Goal: Task Accomplishment & Management: Complete application form

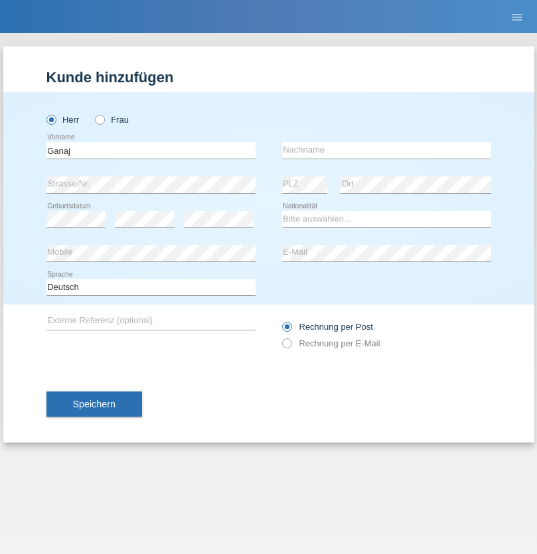
type input "Ganaj"
click at [386, 150] on input "text" at bounding box center [386, 150] width 209 height 17
type input "Fadil"
select select "XK"
select select "C"
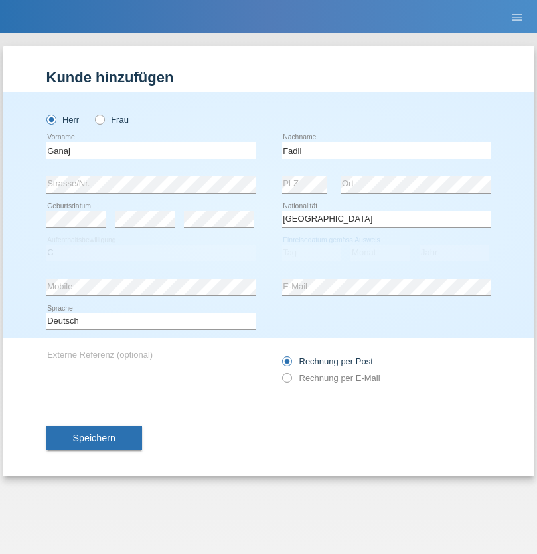
select select "10"
select select "08"
select select "2021"
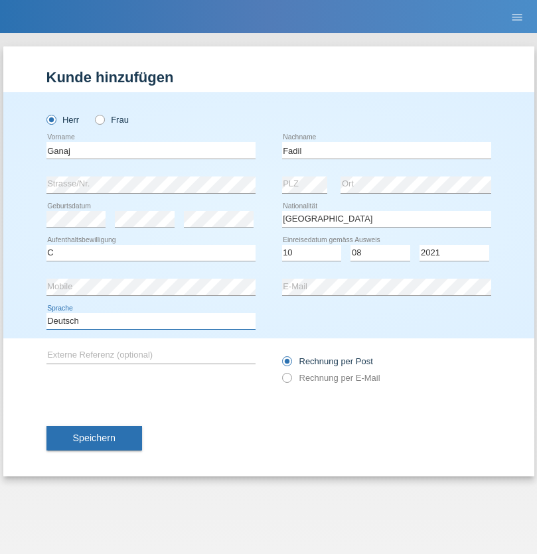
select select "en"
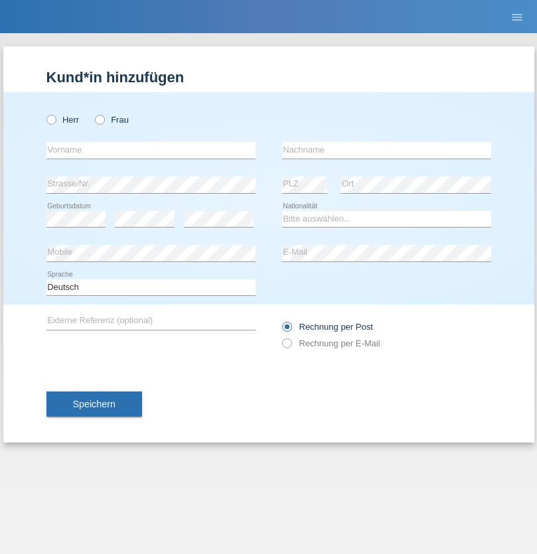
radio input "true"
click at [151, 150] on input "text" at bounding box center [150, 150] width 209 height 17
type input "[PERSON_NAME]"
click at [386, 150] on input "text" at bounding box center [386, 150] width 209 height 17
type input "Muja"
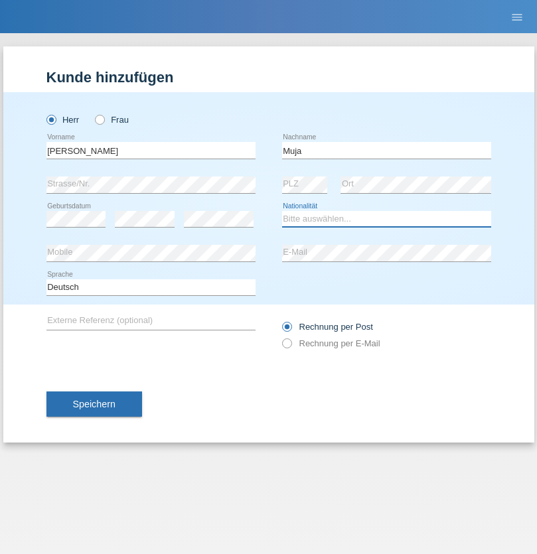
select select "XK"
select select "C"
select select "03"
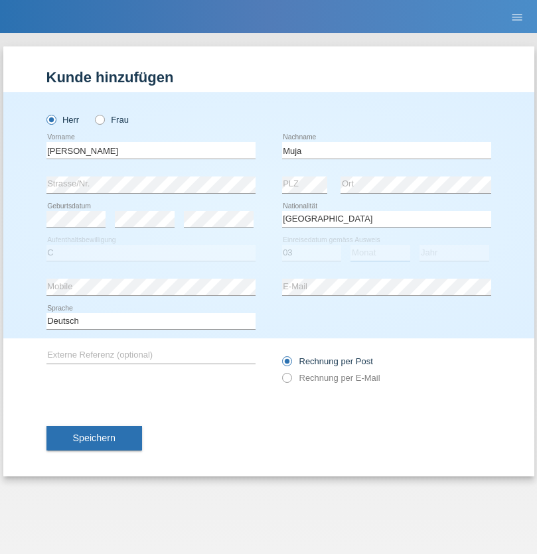
select select "07"
select select "2021"
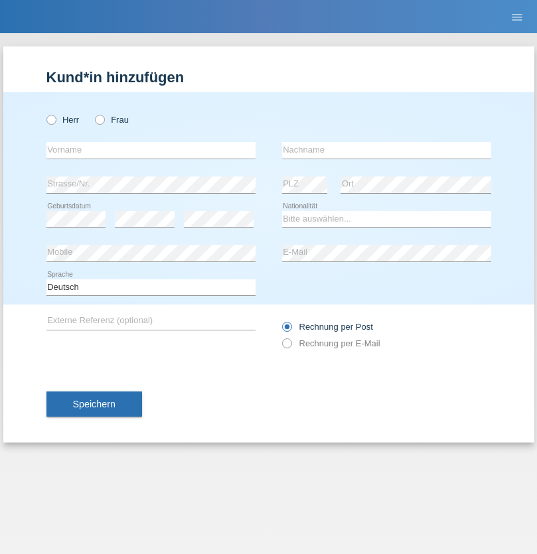
radio input "true"
click at [151, 150] on input "text" at bounding box center [150, 150] width 209 height 17
type input "Thomas"
click at [386, 150] on input "text" at bounding box center [386, 150] width 209 height 17
type input "Berger"
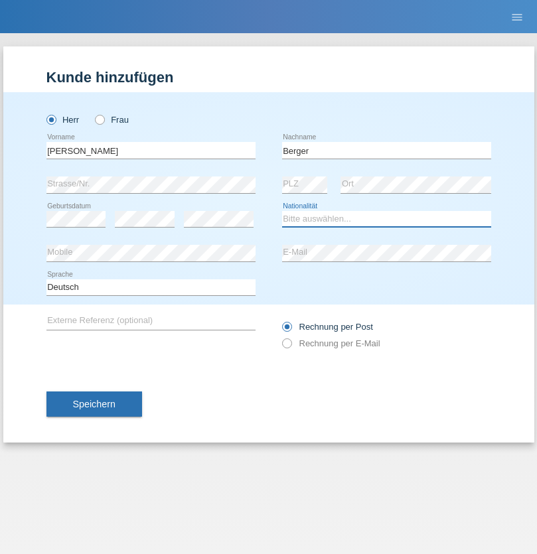
select select "CH"
radio input "true"
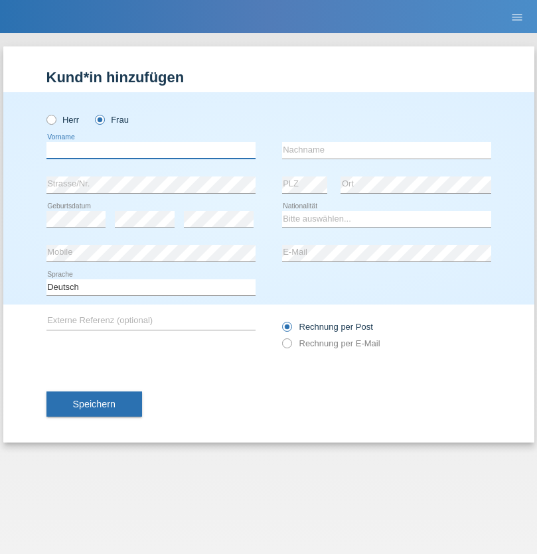
click at [151, 150] on input "text" at bounding box center [150, 150] width 209 height 17
type input "Teixeira da Silva Moço"
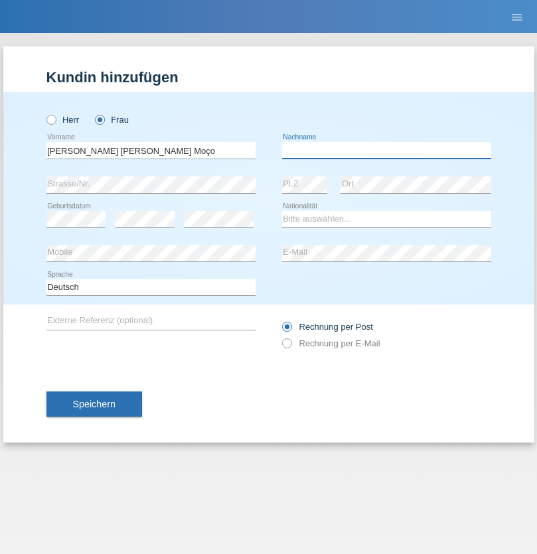
click at [386, 150] on input "text" at bounding box center [386, 150] width 209 height 17
type input "Paula"
select select "PT"
select select "C"
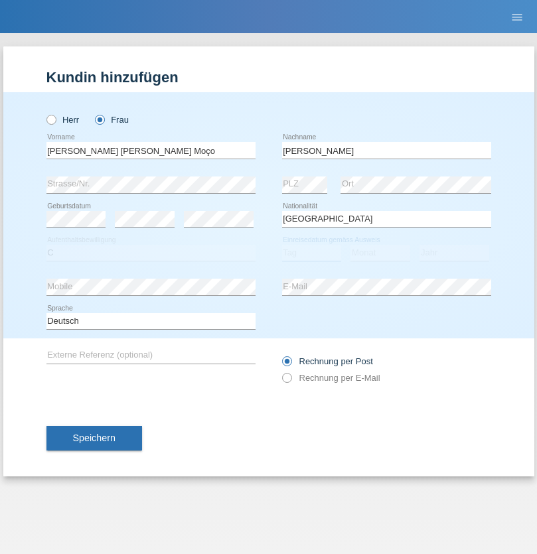
select select "28"
select select "03"
select select "2005"
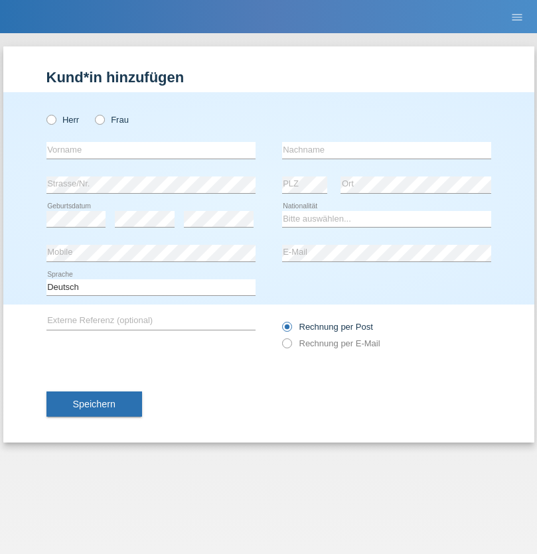
radio input "true"
click at [151, 150] on input "text" at bounding box center [150, 150] width 209 height 17
type input "Teklay"
click at [386, 150] on input "text" at bounding box center [386, 150] width 209 height 17
type input "Fiori"
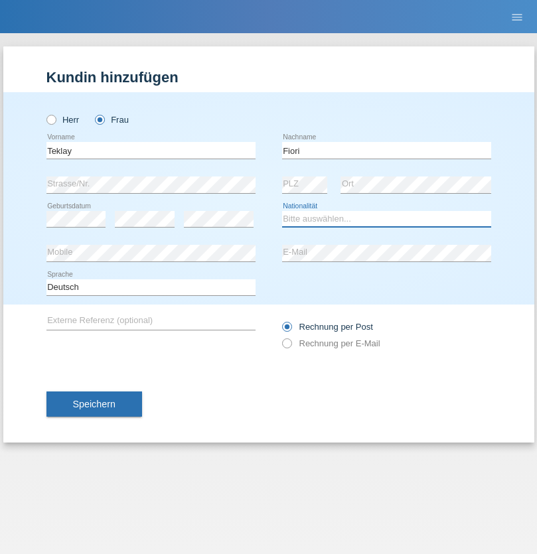
select select "ER"
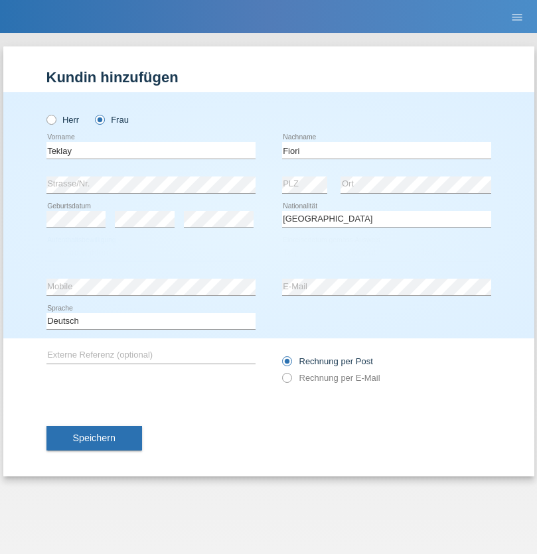
select select "C"
select select "10"
select select "08"
select select "2021"
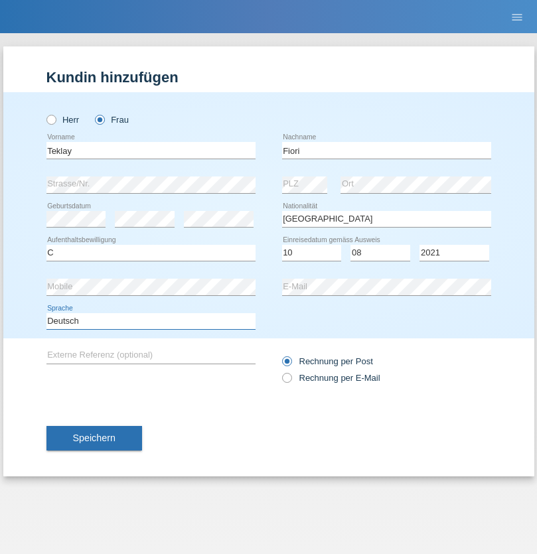
select select "en"
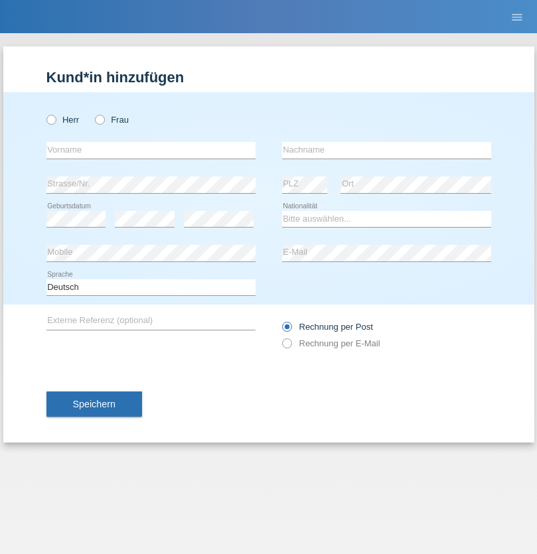
radio input "true"
click at [151, 150] on input "text" at bounding box center [150, 150] width 209 height 17
type input "Sadia"
click at [386, 150] on input "text" at bounding box center [386, 150] width 209 height 17
type input "Nejmaoui"
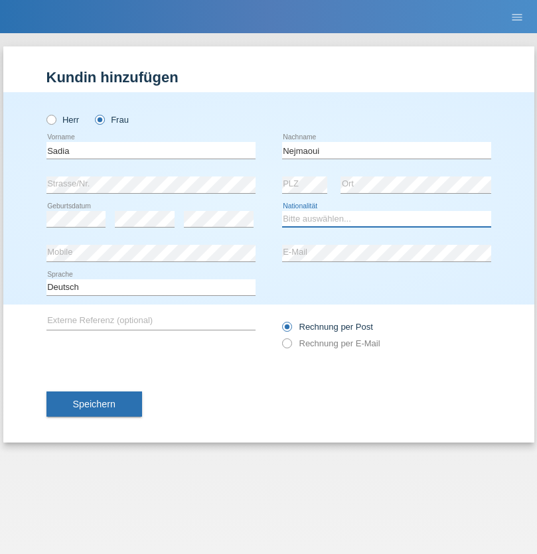
select select "MA"
select select "C"
select select "01"
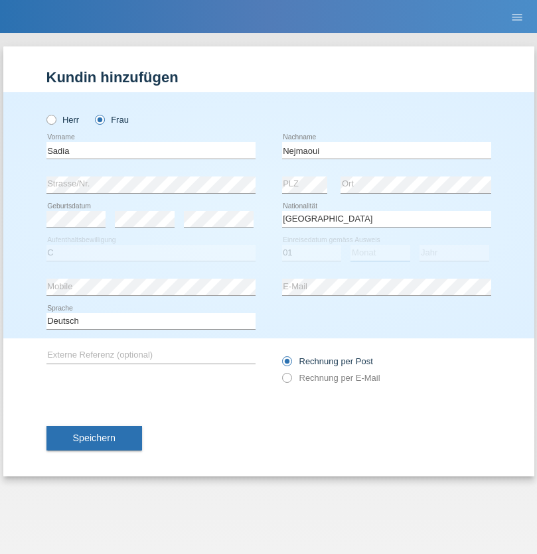
select select "06"
select select "1964"
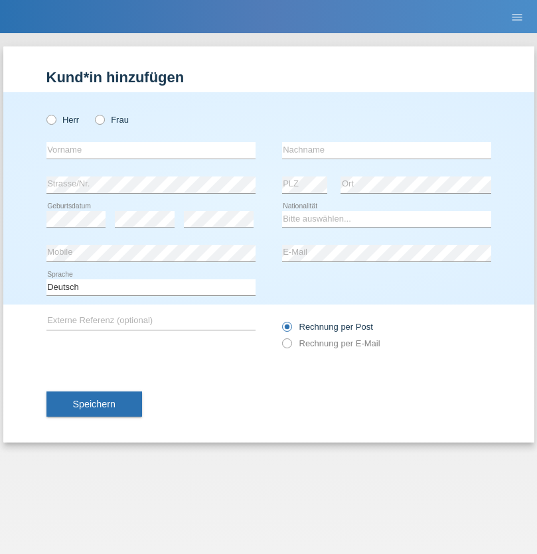
radio input "true"
click at [151, 150] on input "text" at bounding box center [150, 150] width 209 height 17
type input "Carlos"
click at [386, 150] on input "text" at bounding box center [386, 150] width 209 height 17
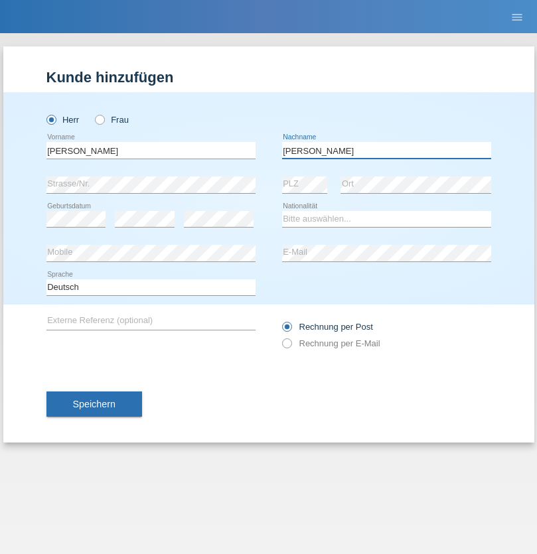
type input "Nobrega"
select select "CH"
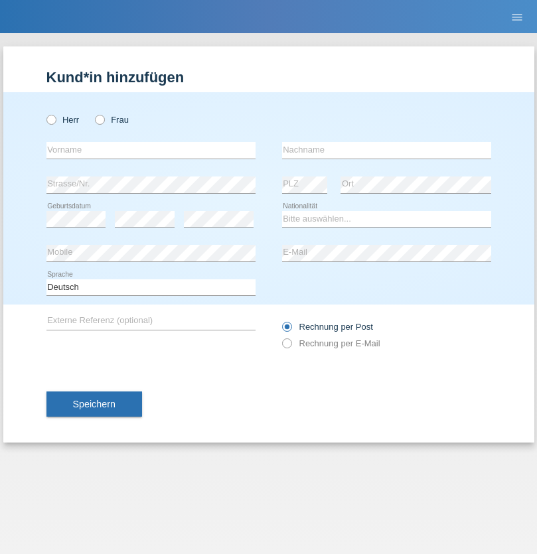
radio input "true"
click at [151, 150] on input "text" at bounding box center [150, 150] width 209 height 17
type input "Thivagaran"
click at [386, 150] on input "text" at bounding box center [386, 150] width 209 height 17
type input "Selvanayagam"
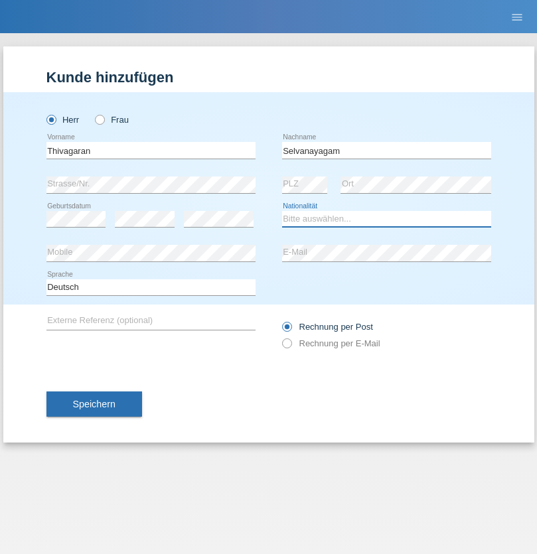
select select "LK"
select select "C"
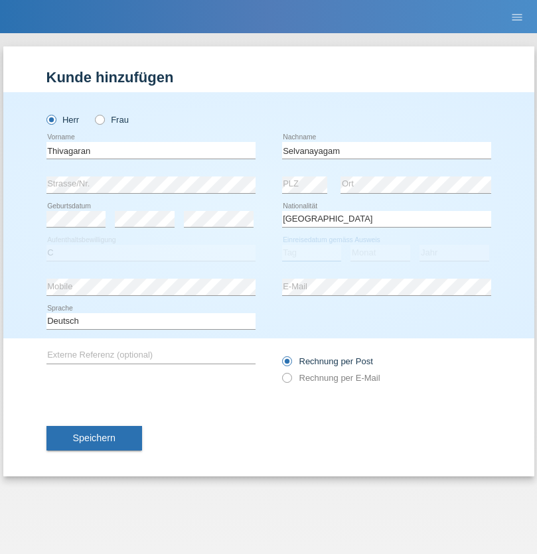
select select "23"
select select "03"
select select "2021"
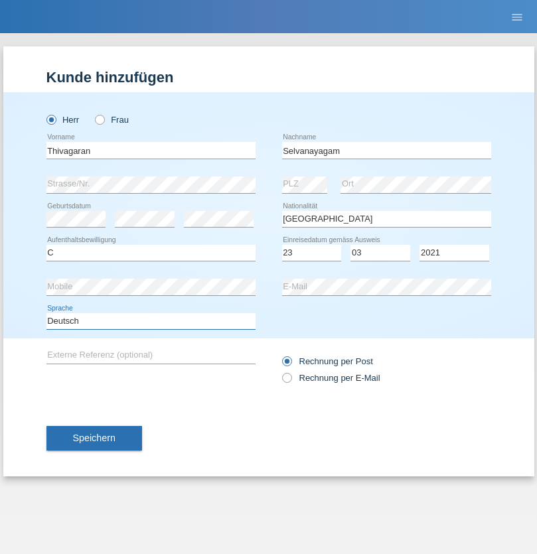
select select "en"
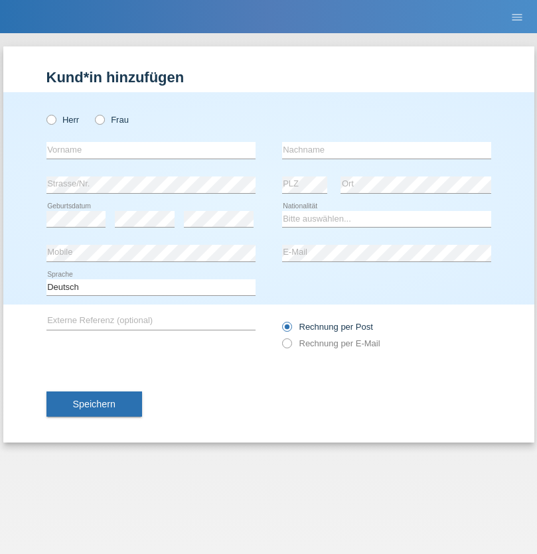
radio input "true"
click at [151, 150] on input "text" at bounding box center [150, 150] width 209 height 17
type input "[PERSON_NAME]"
click at [386, 150] on input "text" at bounding box center [386, 150] width 209 height 17
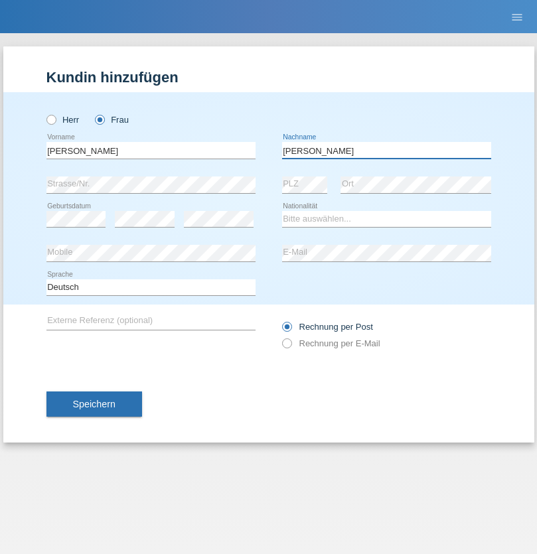
type input "[PERSON_NAME]"
select select "CH"
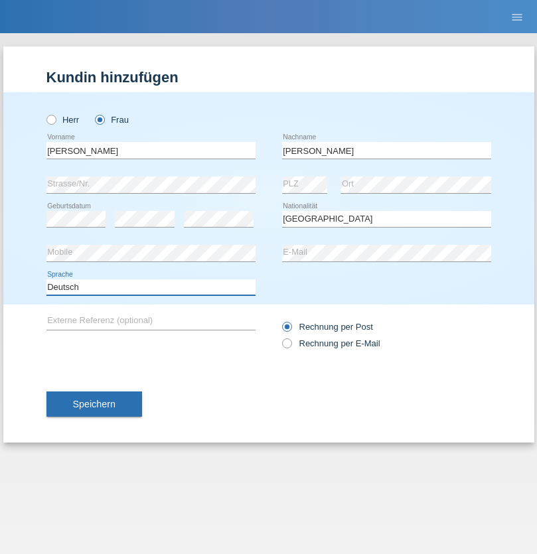
select select "en"
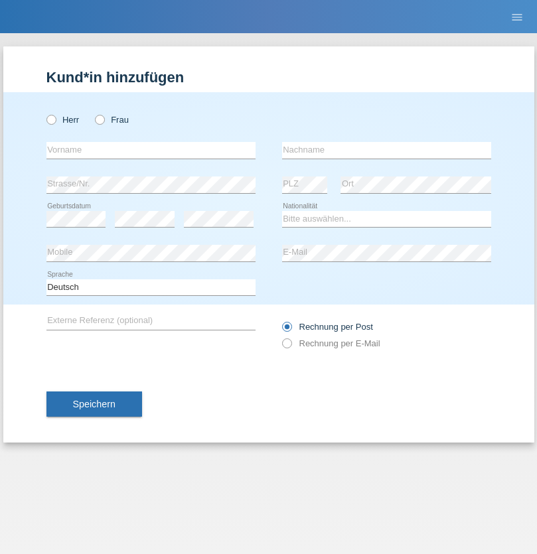
radio input "true"
click at [151, 150] on input "text" at bounding box center [150, 150] width 209 height 17
type input "Tymur"
click at [386, 150] on input "text" at bounding box center [386, 150] width 209 height 17
type input "Hunderchuk"
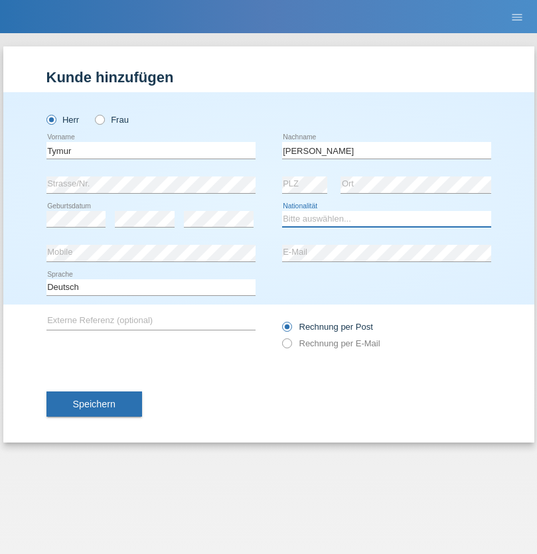
select select "UA"
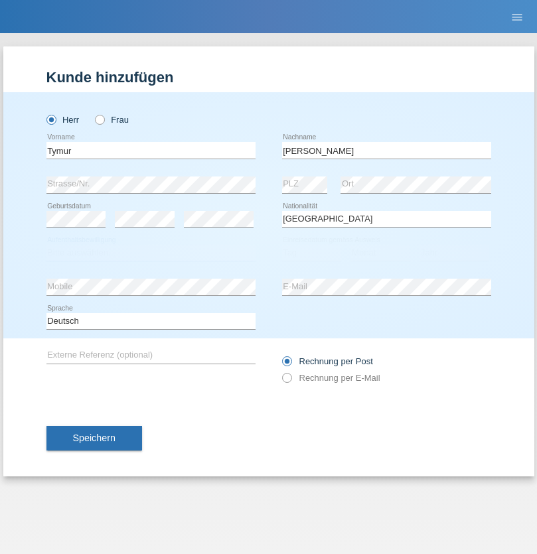
select select "C"
select select "20"
select select "08"
select select "2021"
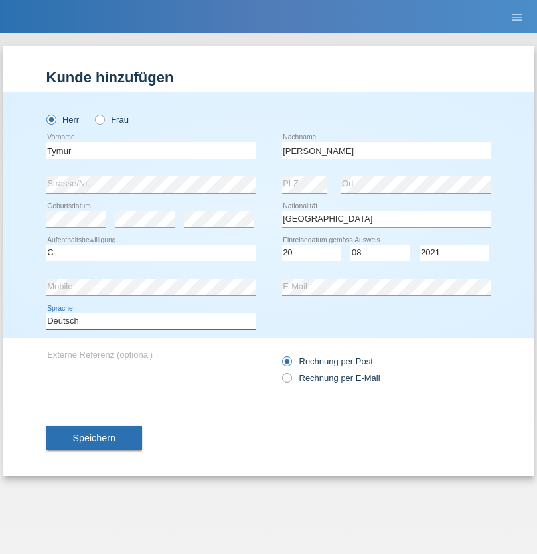
select select "en"
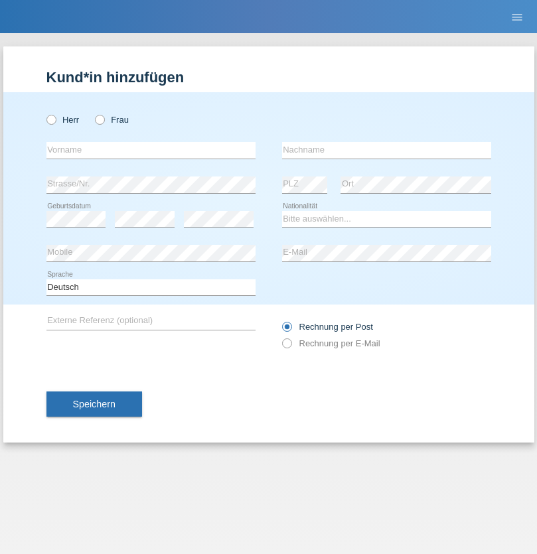
radio input "true"
click at [151, 150] on input "text" at bounding box center [150, 150] width 209 height 17
type input "Tymur"
click at [386, 150] on input "text" at bounding box center [386, 150] width 209 height 17
type input "Hunderchuj"
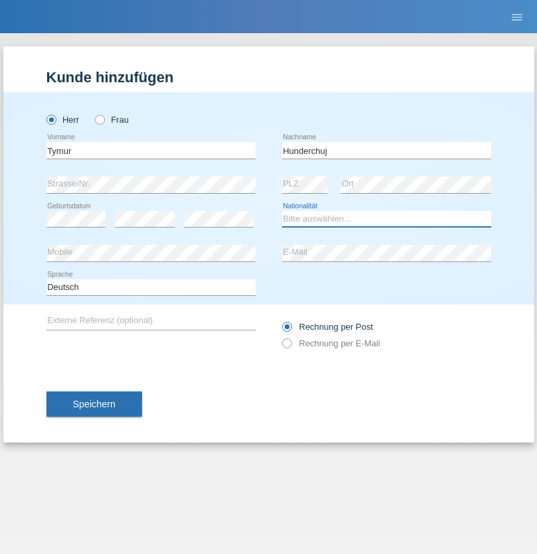
select select "UA"
select select "C"
select select "20"
select select "08"
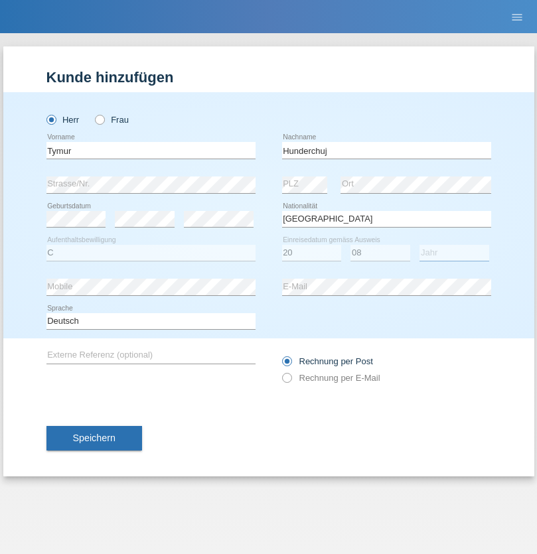
select select "2021"
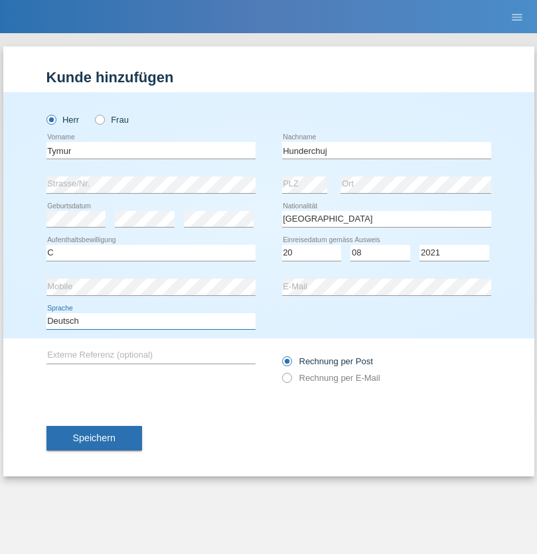
select select "en"
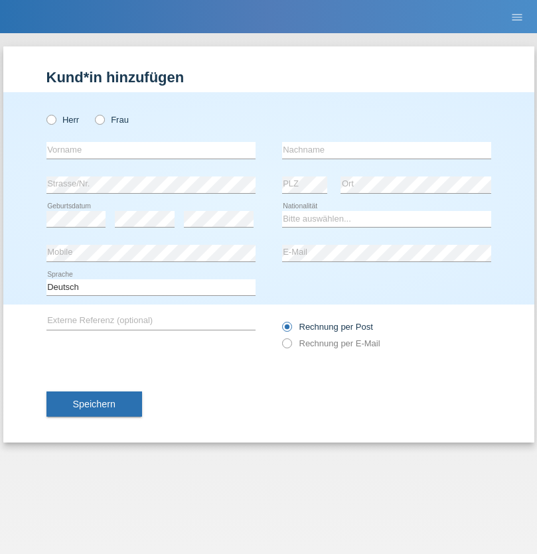
radio input "true"
click at [151, 150] on input "text" at bounding box center [150, 150] width 209 height 17
type input "[PERSON_NAME]"
click at [386, 150] on input "text" at bounding box center [386, 150] width 209 height 17
type input "Tropp"
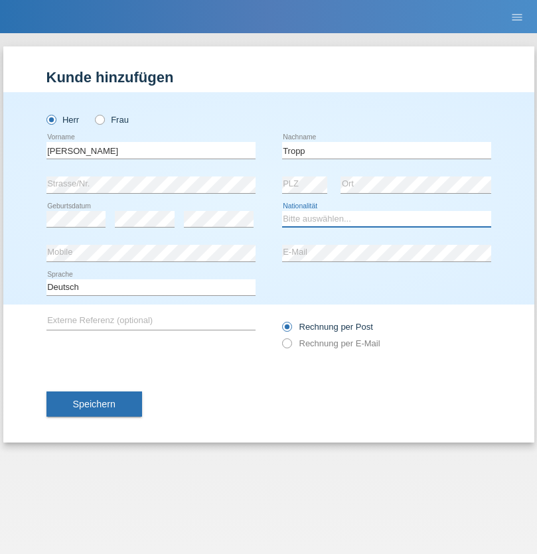
select select "SK"
select select "C"
select select "10"
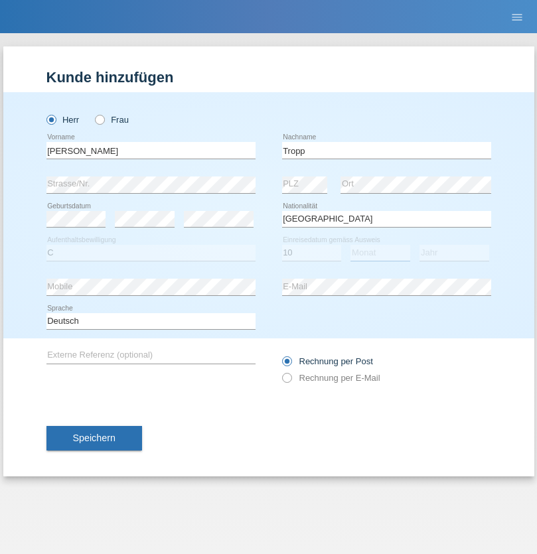
select select "08"
select select "2021"
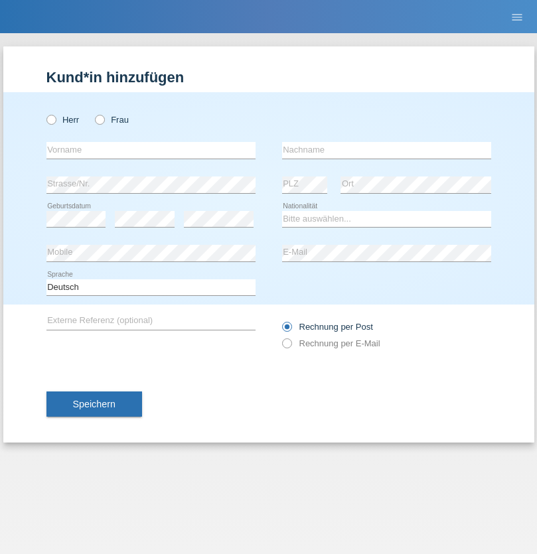
radio input "true"
click at [151, 150] on input "text" at bounding box center [150, 150] width 209 height 17
type input "Dirk"
click at [386, 150] on input "text" at bounding box center [386, 150] width 209 height 17
type input "Ringle"
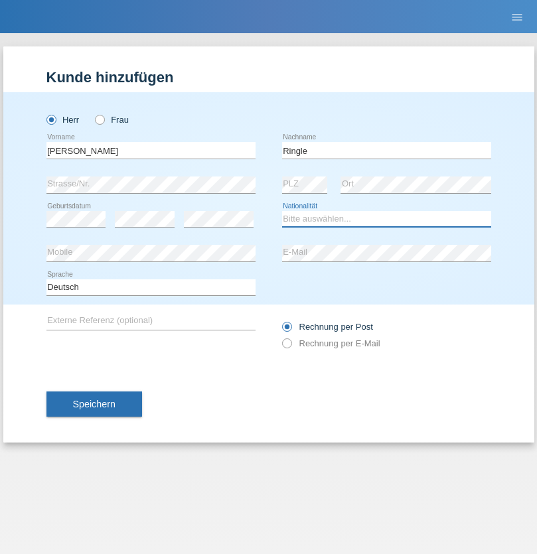
select select "DE"
select select "C"
select select "06"
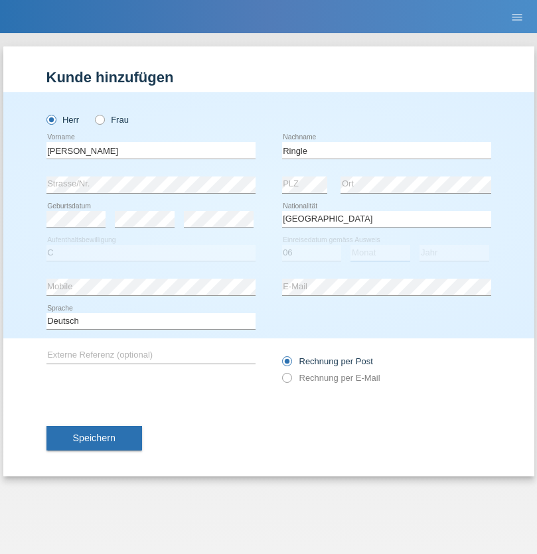
select select "01"
select select "2021"
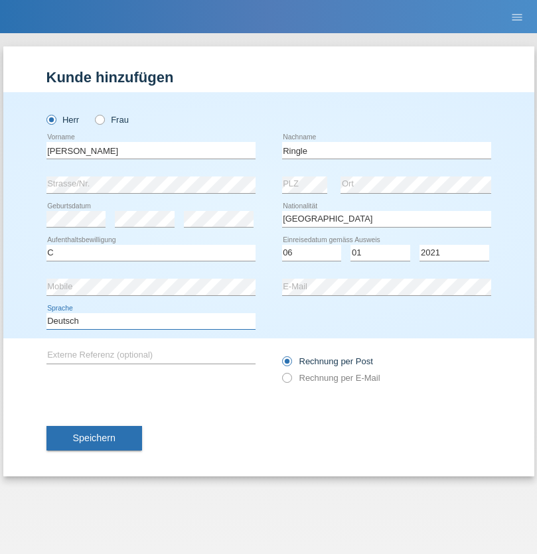
select select "en"
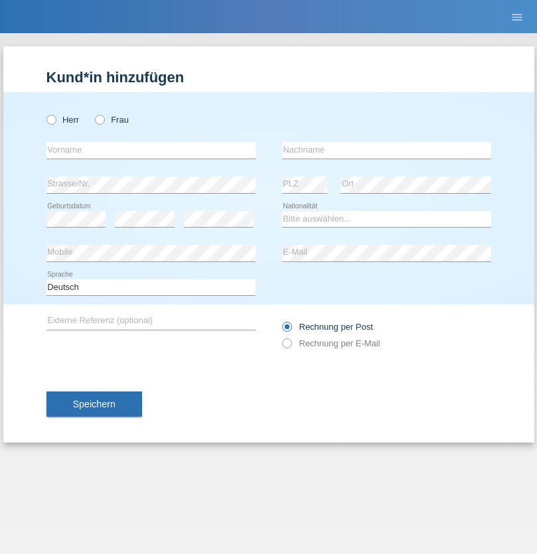
radio input "true"
click at [151, 150] on input "text" at bounding box center [150, 150] width 209 height 17
type input "Junior"
click at [386, 150] on input "text" at bounding box center [386, 150] width 209 height 17
type input "[PERSON_NAME]"
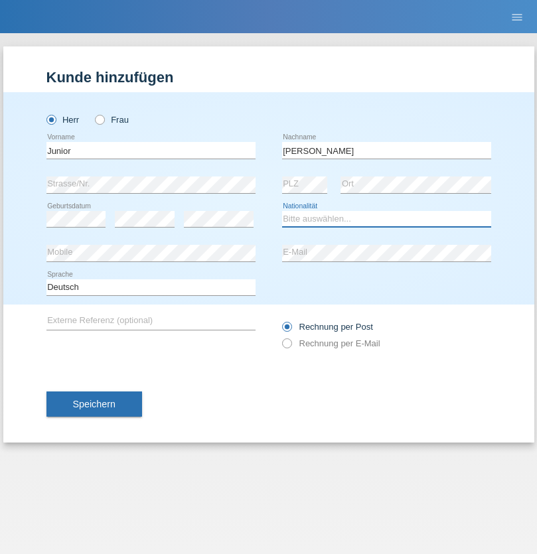
select select "CH"
radio input "true"
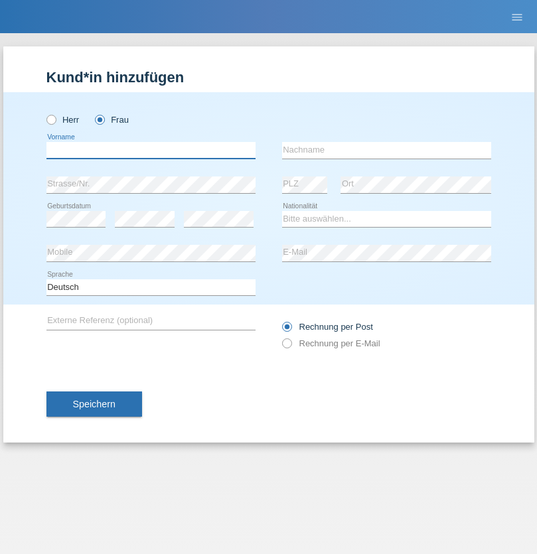
click at [151, 150] on input "text" at bounding box center [150, 150] width 209 height 17
type input "Maria Fernanda"
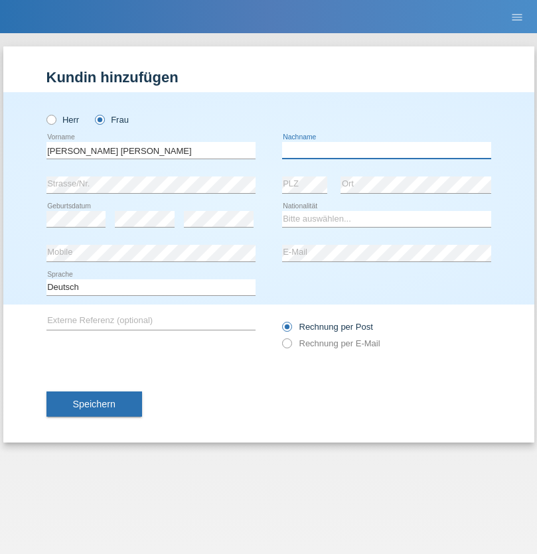
click at [386, 150] on input "text" at bounding box center [386, 150] width 209 height 17
type input "Knusel Campillo"
select select "CH"
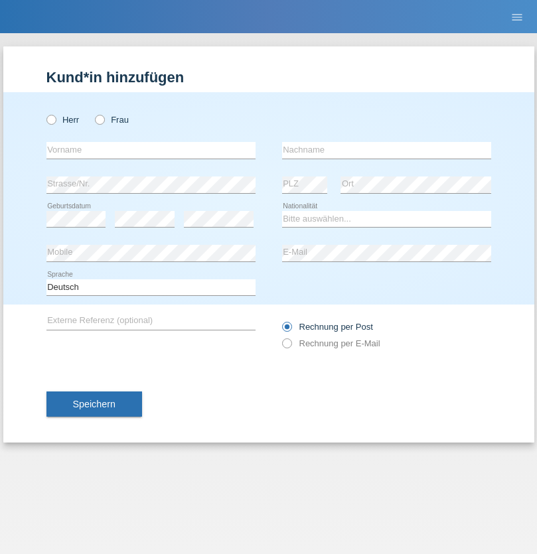
radio input "true"
click at [151, 150] on input "text" at bounding box center [150, 150] width 209 height 17
type input "Beqiri"
click at [386, 150] on input "text" at bounding box center [386, 150] width 209 height 17
type input "Shpresa"
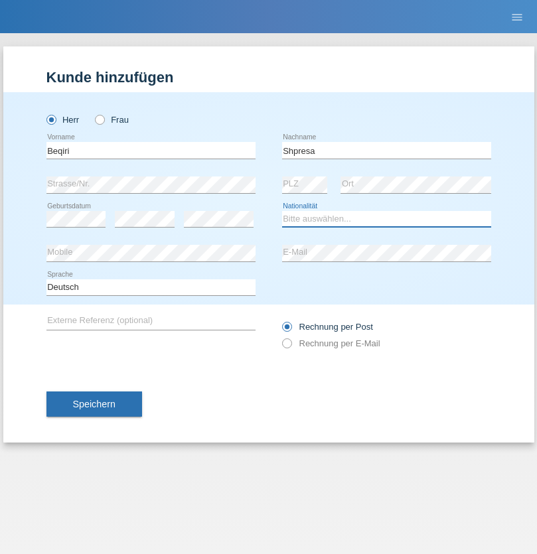
select select "XK"
select select "C"
select select "08"
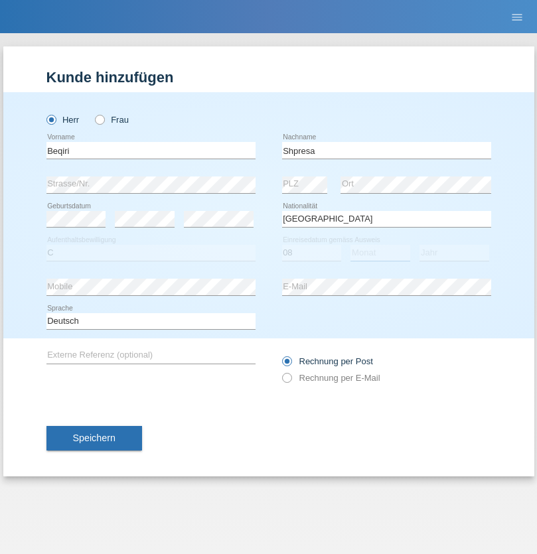
select select "02"
select select "1979"
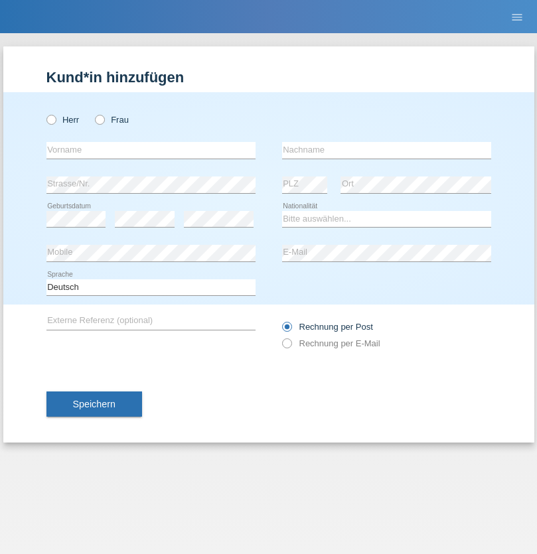
radio input "true"
click at [151, 150] on input "text" at bounding box center [150, 150] width 209 height 17
type input "[PERSON_NAME]"
click at [386, 150] on input "text" at bounding box center [386, 150] width 209 height 17
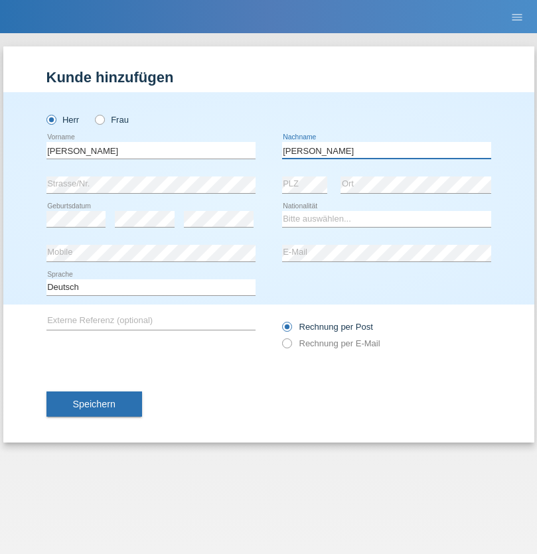
type input "[PERSON_NAME]"
select select "CH"
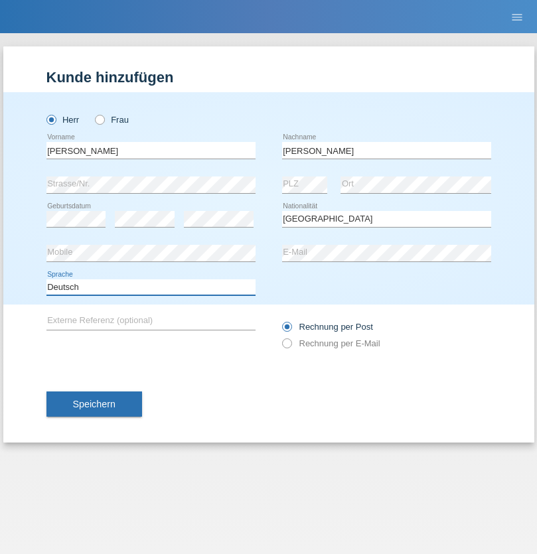
select select "en"
